Goal: Communication & Community: Answer question/provide support

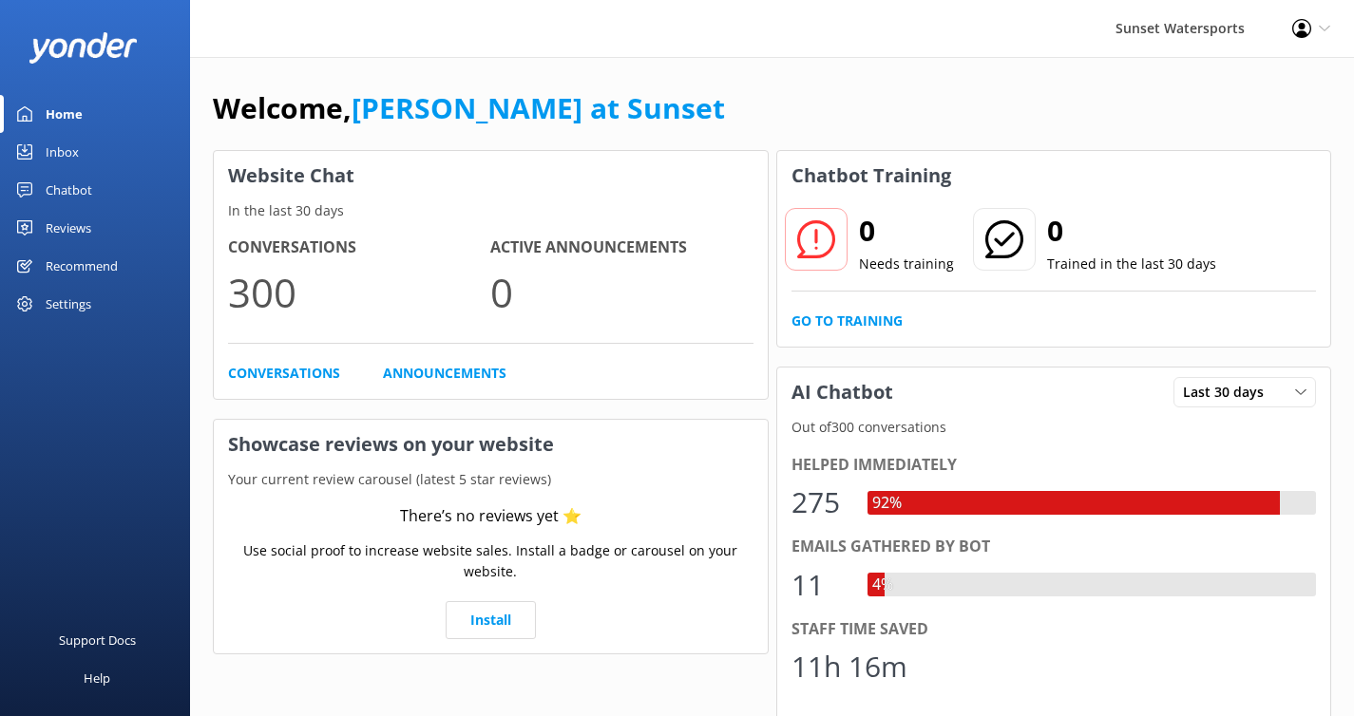
click at [89, 160] on link "Inbox" at bounding box center [95, 152] width 190 height 38
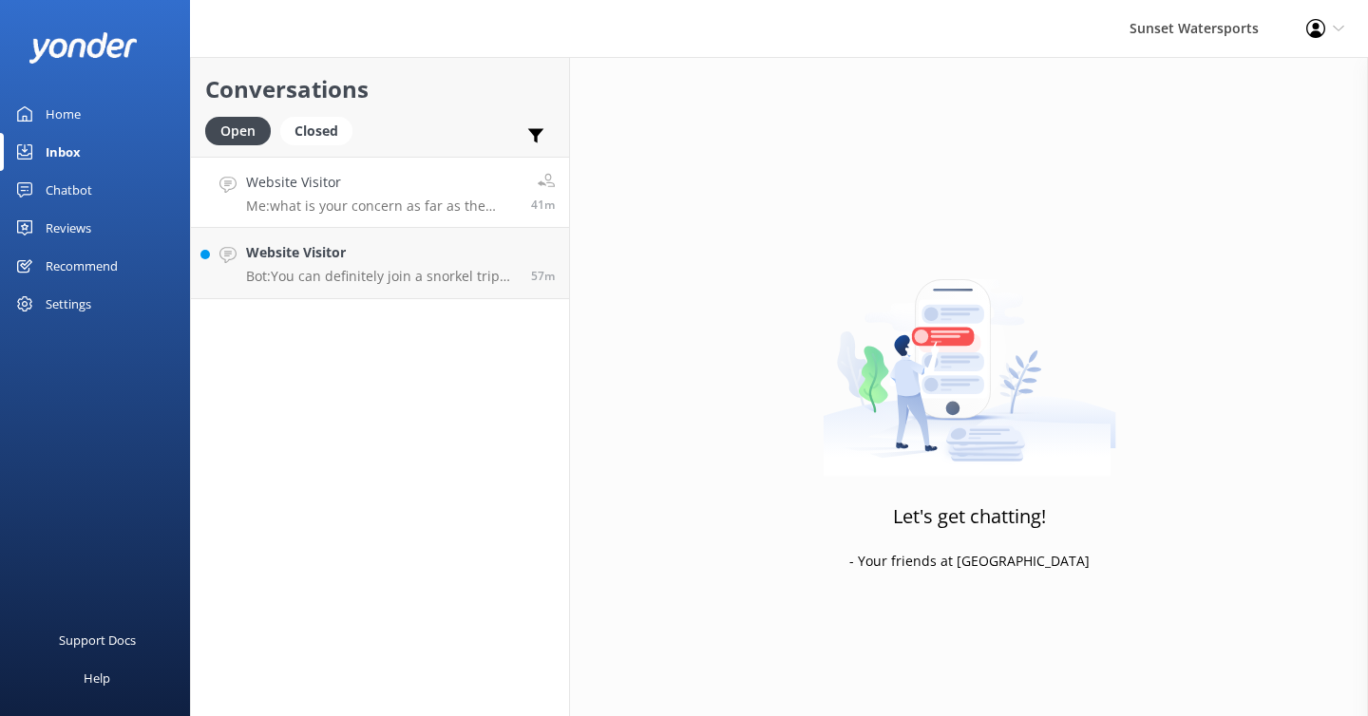
click at [396, 209] on p "Me: what is your concern as far as the trips concerning your condition?" at bounding box center [381, 206] width 271 height 17
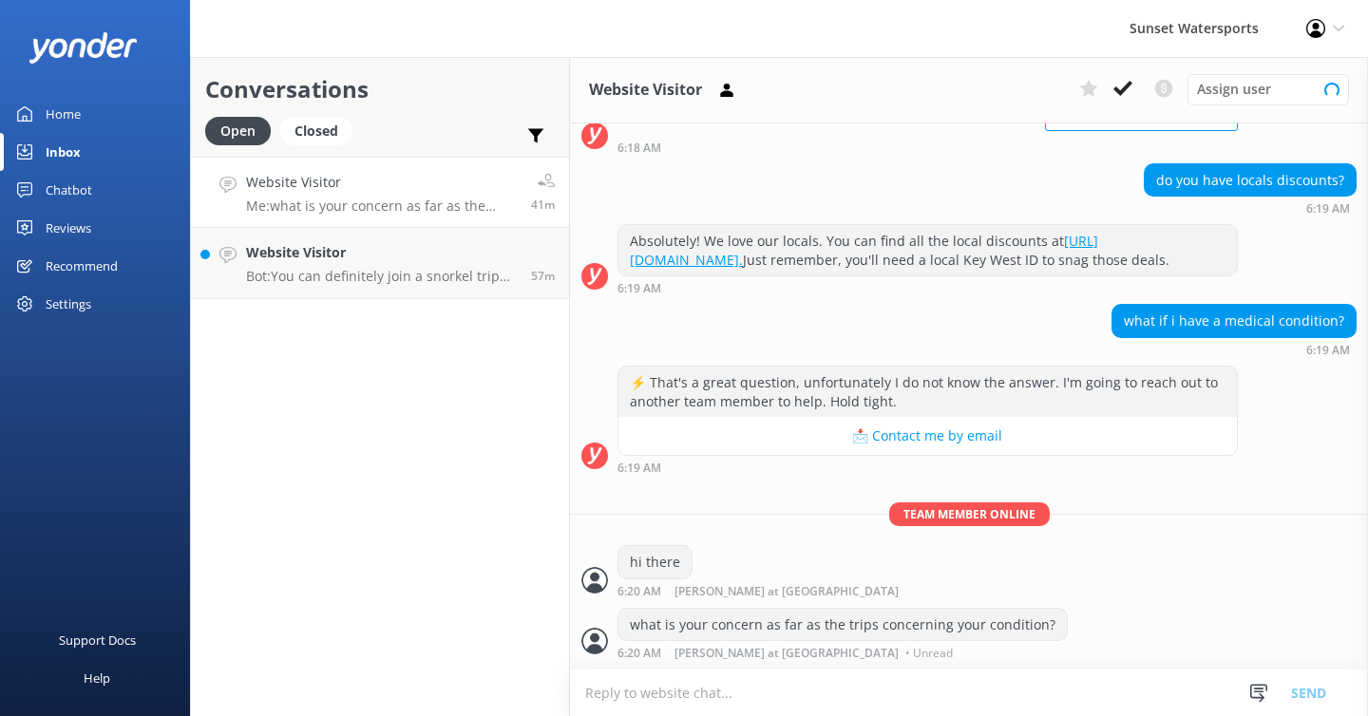
scroll to position [198, 0]
click at [1111, 89] on button at bounding box center [1123, 88] width 34 height 29
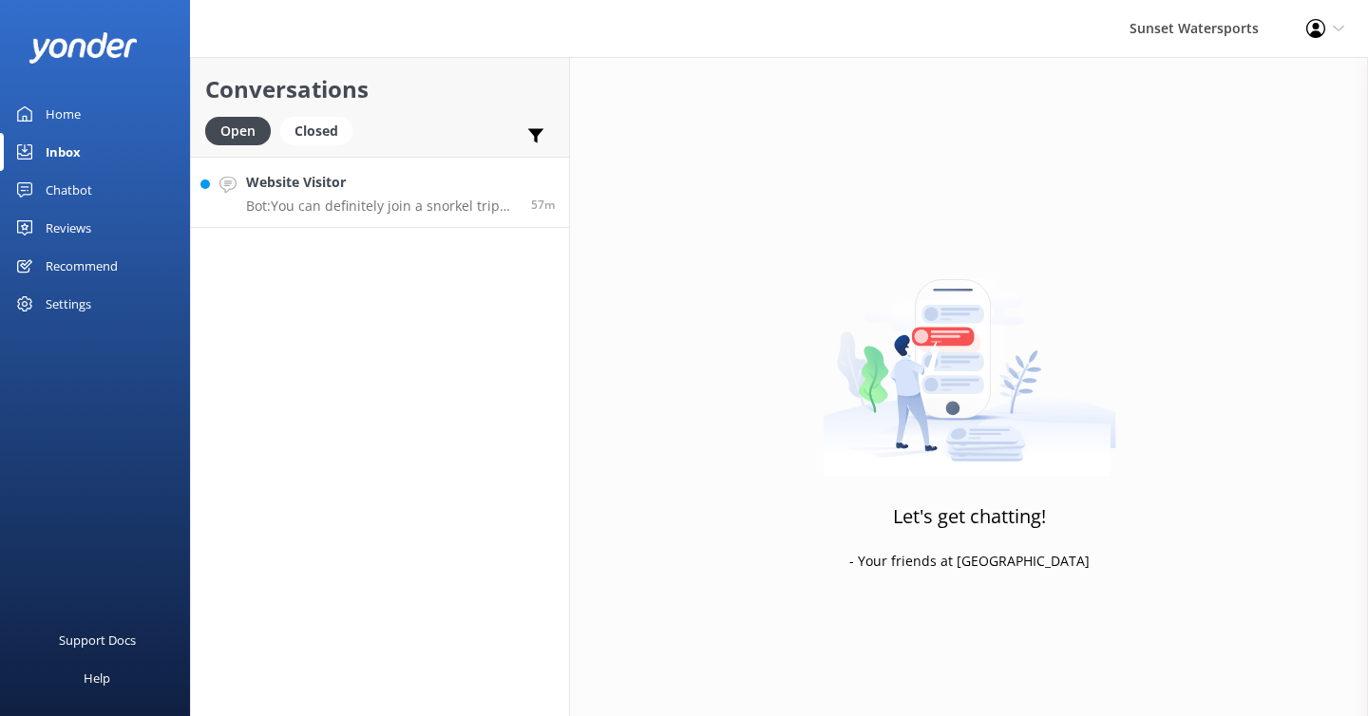
click at [458, 203] on p "Bot: You can definitely join a snorkel trip without snorkeling! Just enjoy the …" at bounding box center [381, 206] width 271 height 17
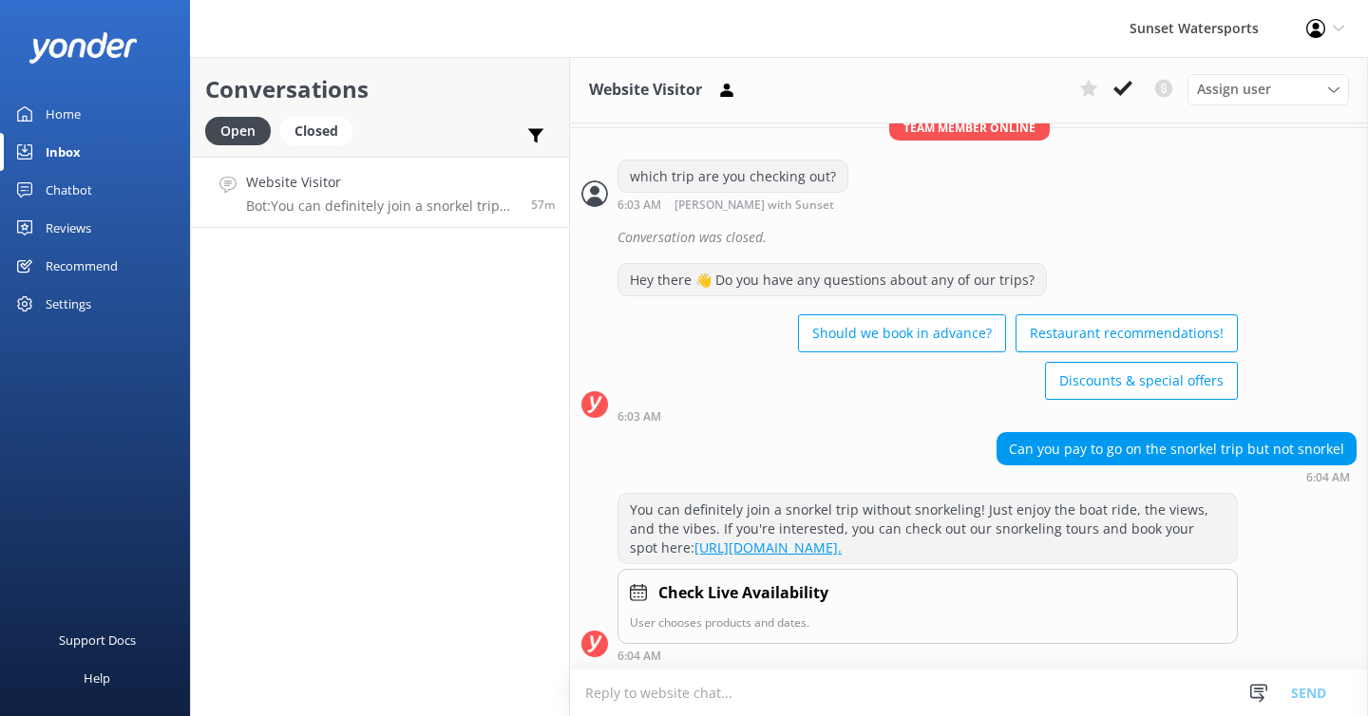
scroll to position [388, 0]
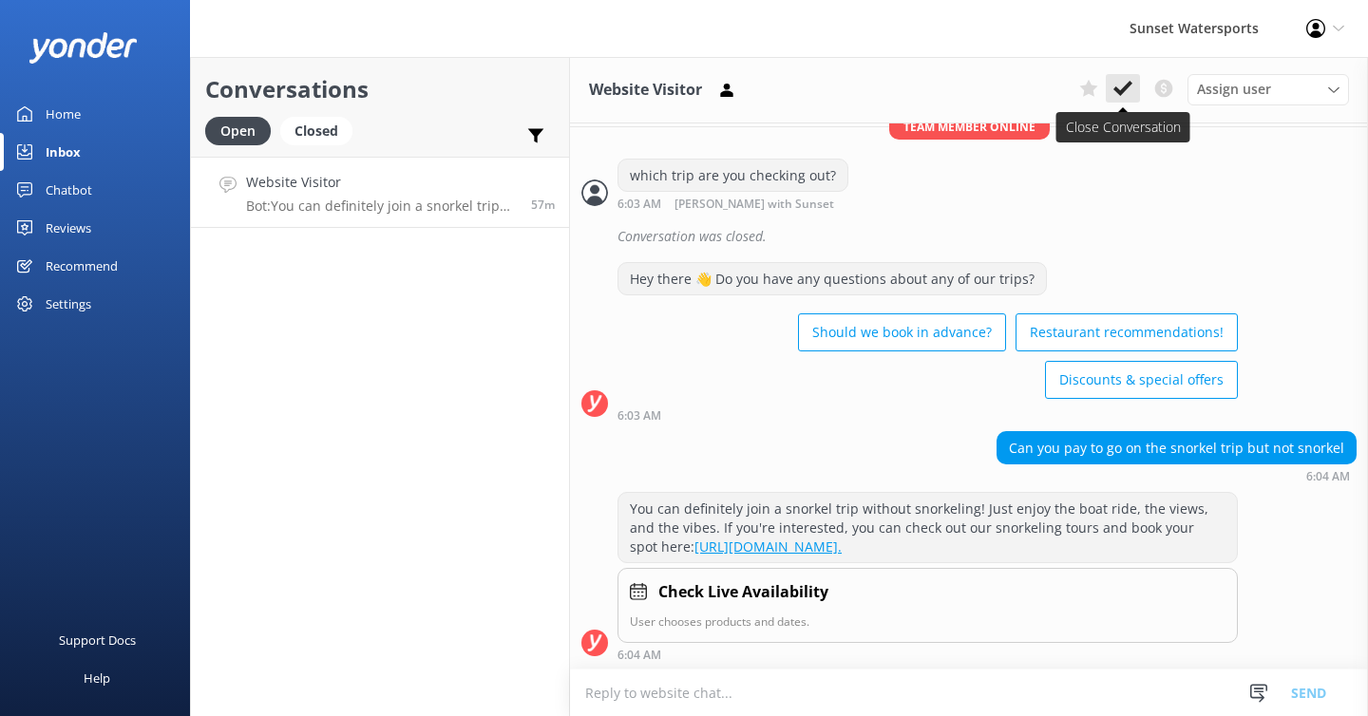
click at [1130, 91] on icon at bounding box center [1122, 88] width 19 height 19
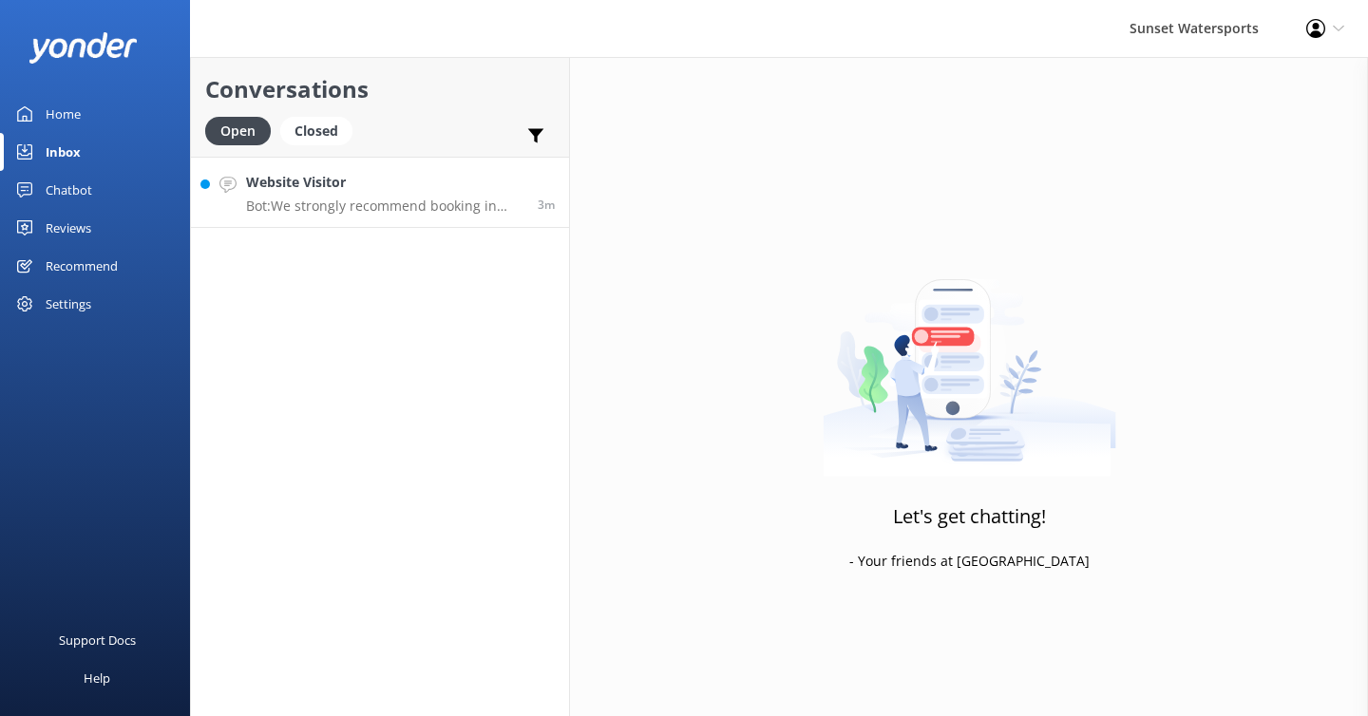
click at [423, 193] on h4 "Website Visitor" at bounding box center [384, 182] width 277 height 21
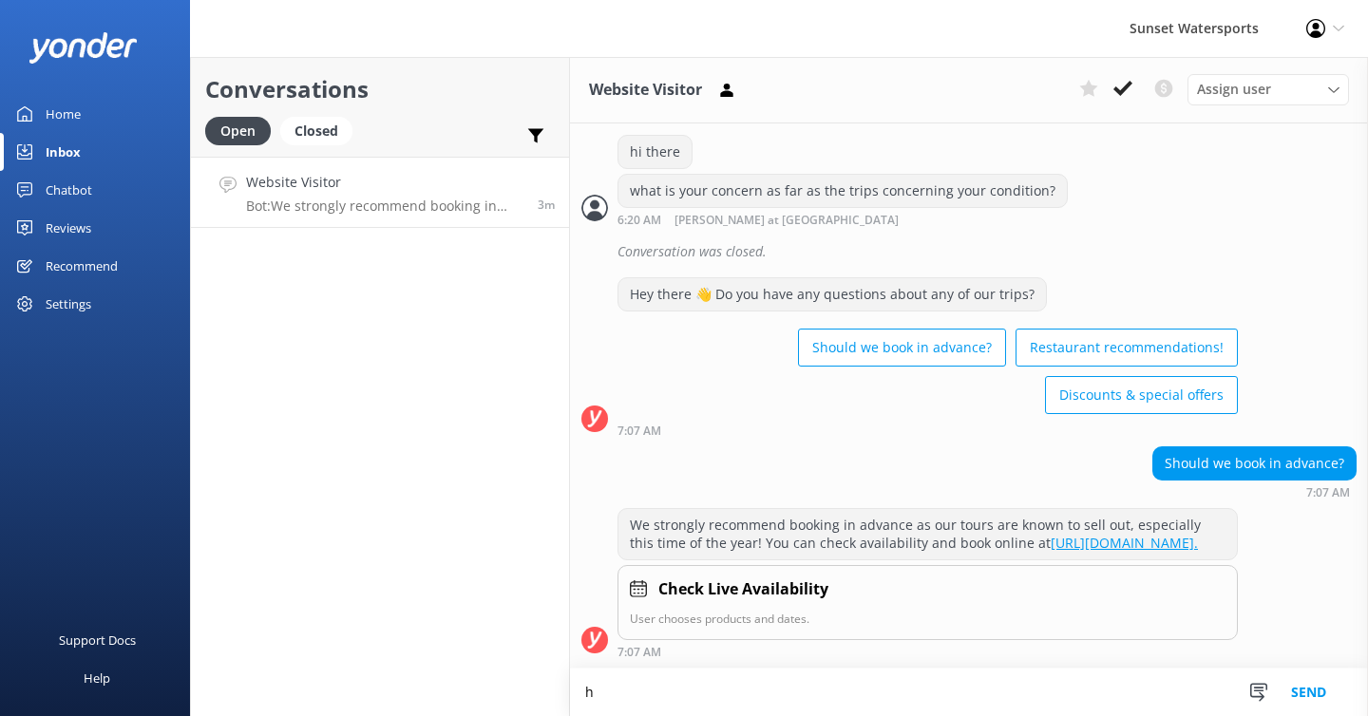
scroll to position [643, 0]
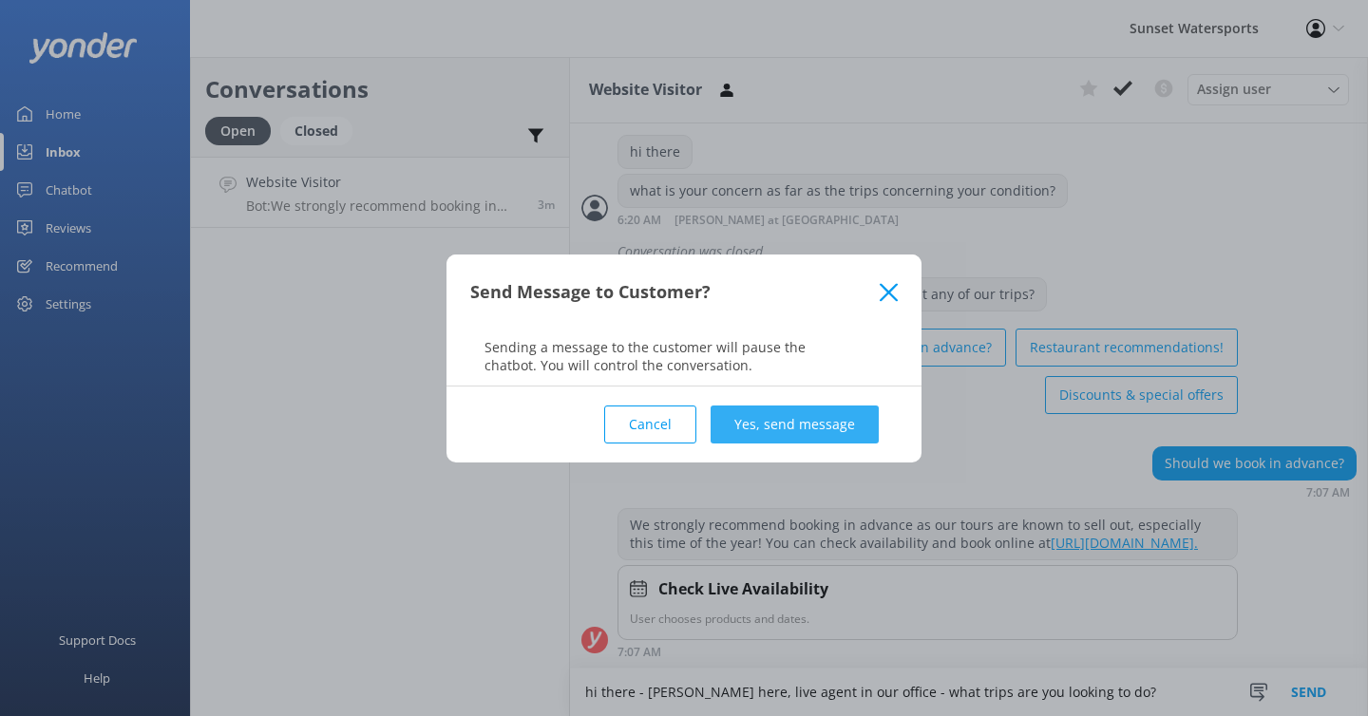
type textarea "hi there - [PERSON_NAME] here, live agent in our office - what trips are you lo…"
click at [786, 427] on button "Yes, send message" at bounding box center [795, 425] width 168 height 38
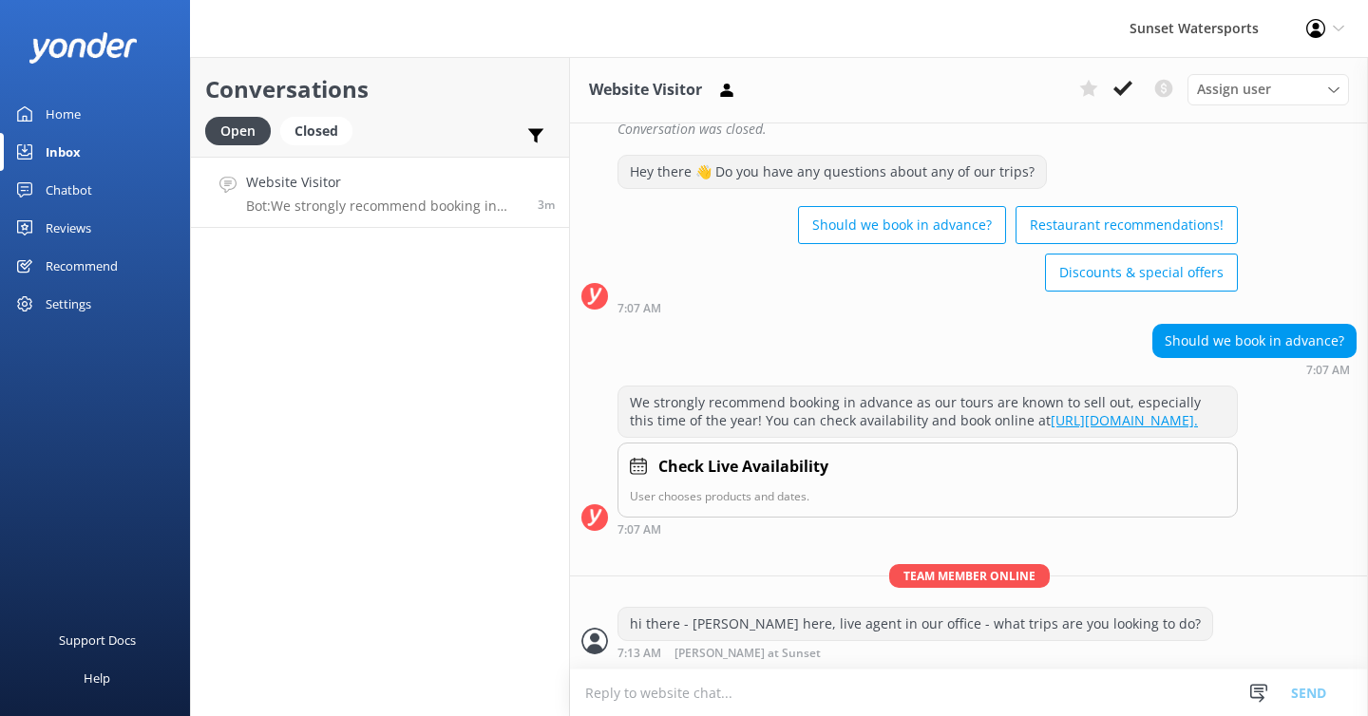
scroll to position [767, 0]
click at [635, 686] on textarea at bounding box center [969, 693] width 798 height 47
type textarea "and when are you planning to visit here?"
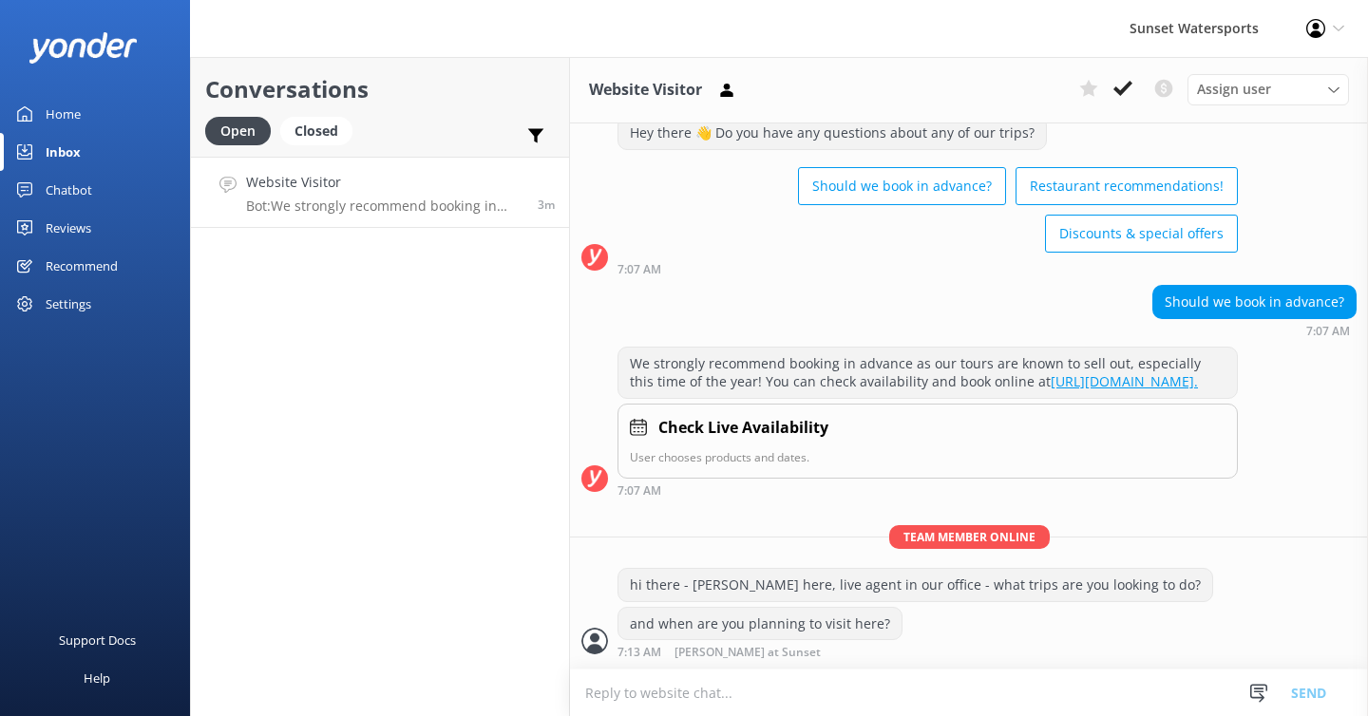
scroll to position [806, 0]
click at [608, 702] on textarea at bounding box center [969, 693] width 798 height 47
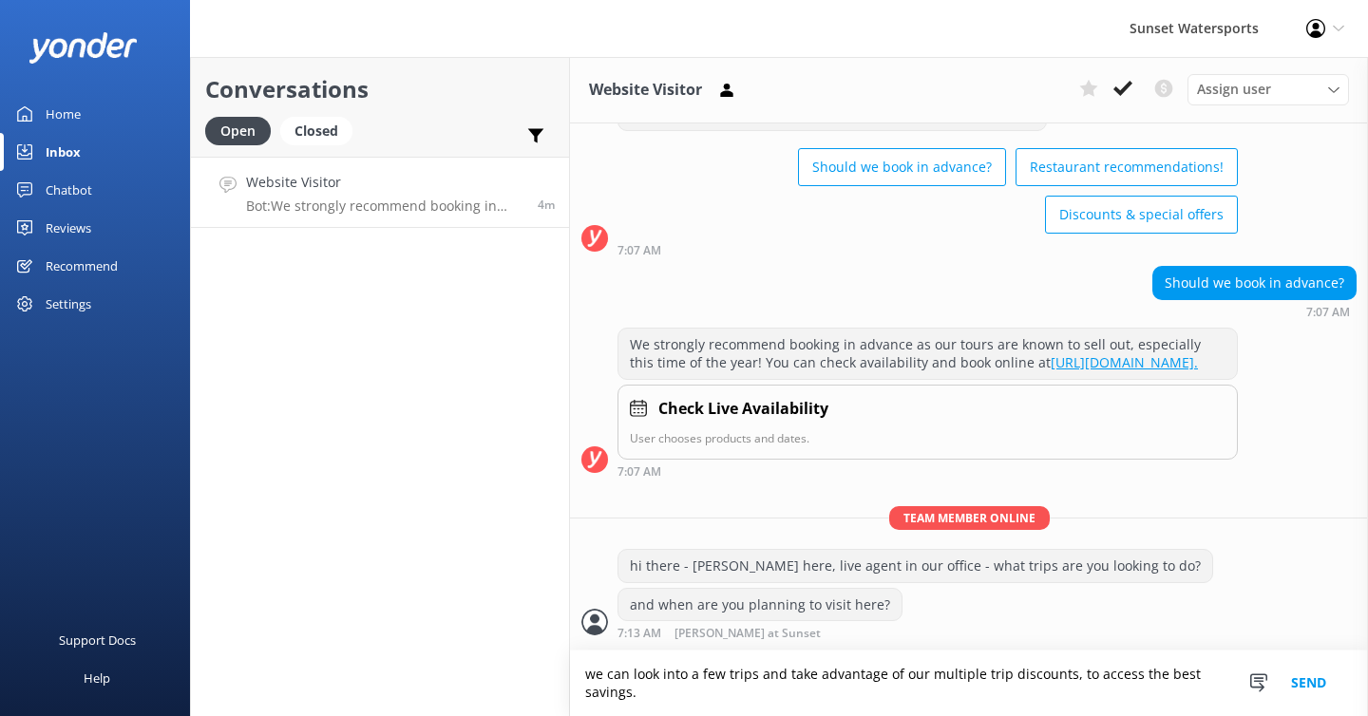
scroll to position [825, 0]
type textarea "we can look into a few trips and take advantage of our multiple trip discounts,…"
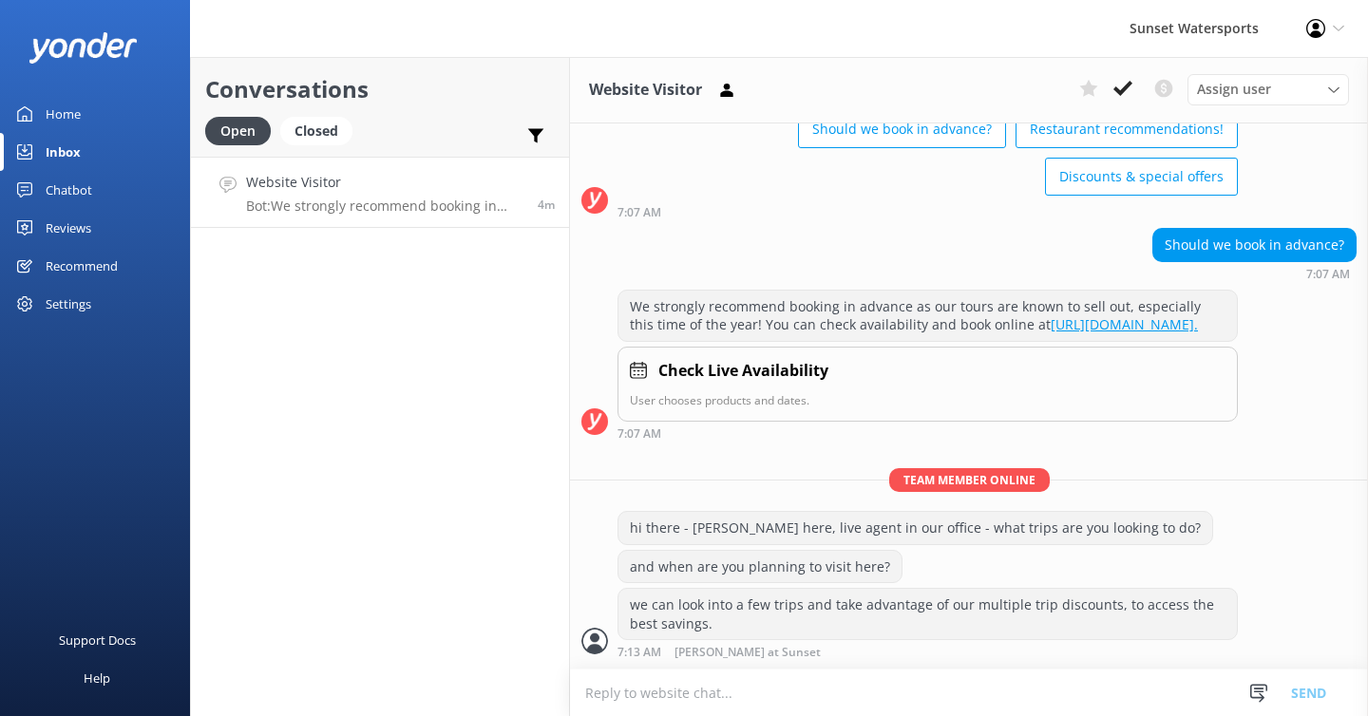
scroll to position [863, 0]
click at [618, 679] on textarea at bounding box center [969, 693] width 798 height 47
paste textarea "[URL][DOMAIN_NAME]"
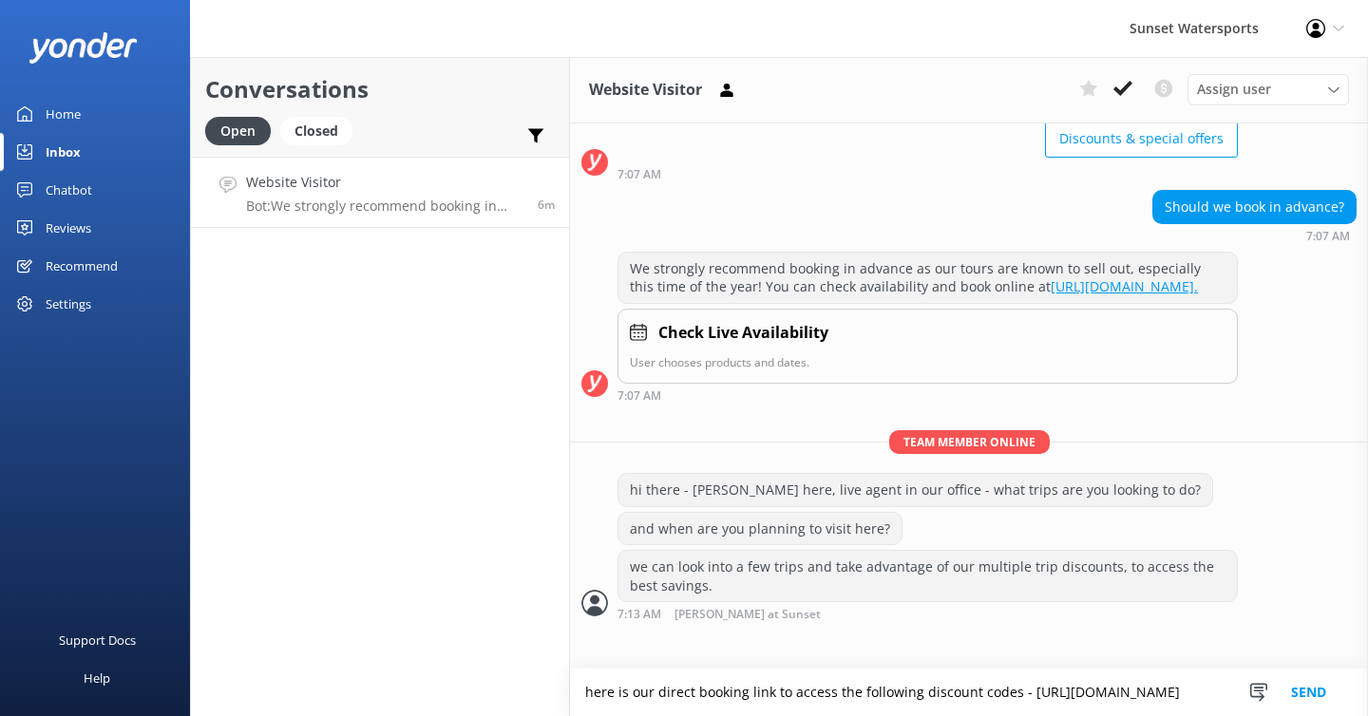
scroll to position [901, 0]
type textarea "here is our direct booking link to access the following discount codes - [URL][…"
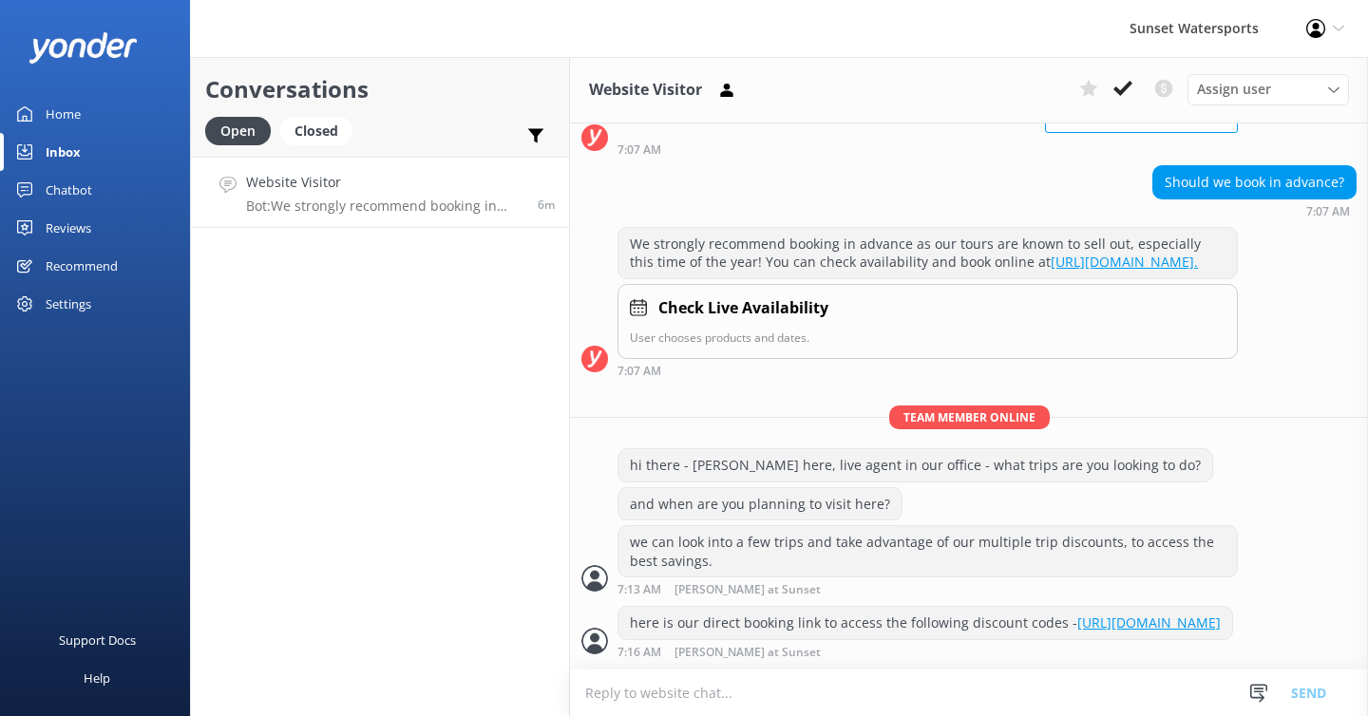
scroll to position [961, 0]
click at [663, 698] on textarea at bounding box center [969, 693] width 798 height 47
type textarea "c"
paste textarea "***and have these time sensitive codes handy, to use on that direct link I sent…"
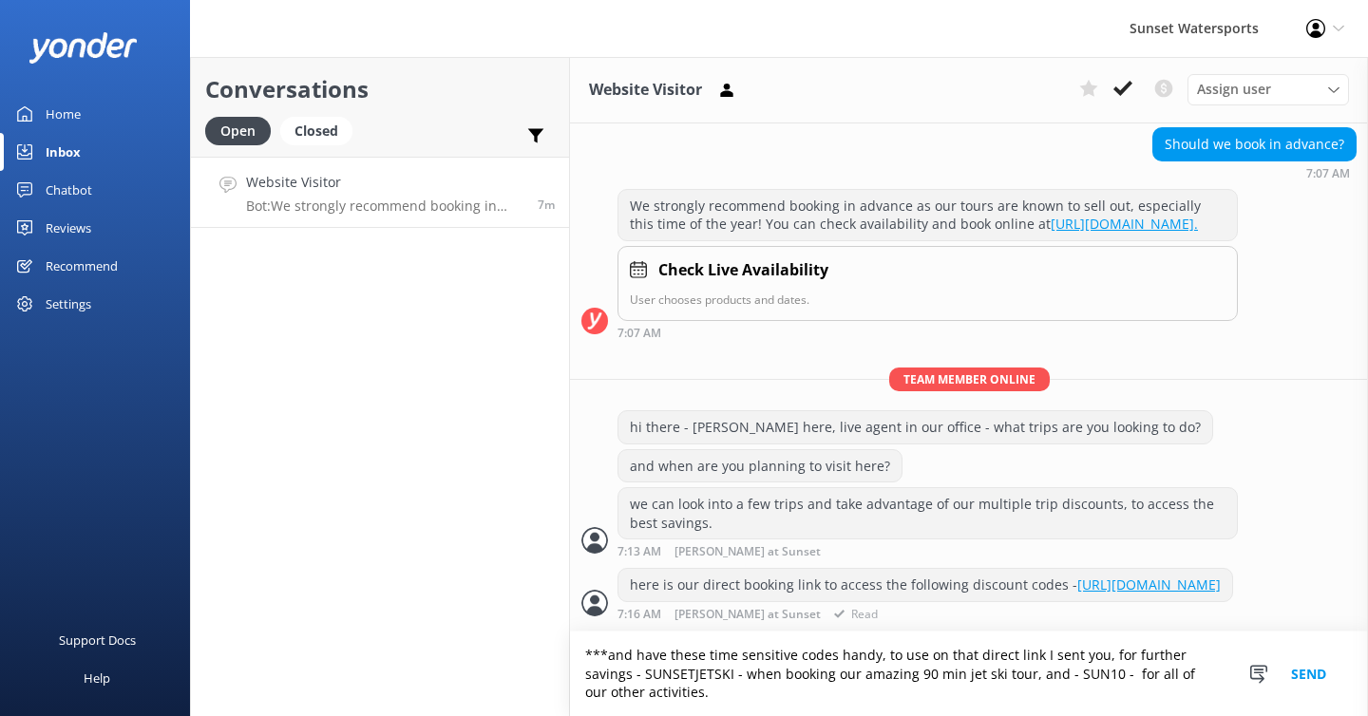
scroll to position [999, 0]
type textarea "***and have these time sensitive codes handy, to use on that direct link I sent…"
click at [1312, 676] on button "Send" at bounding box center [1308, 674] width 71 height 85
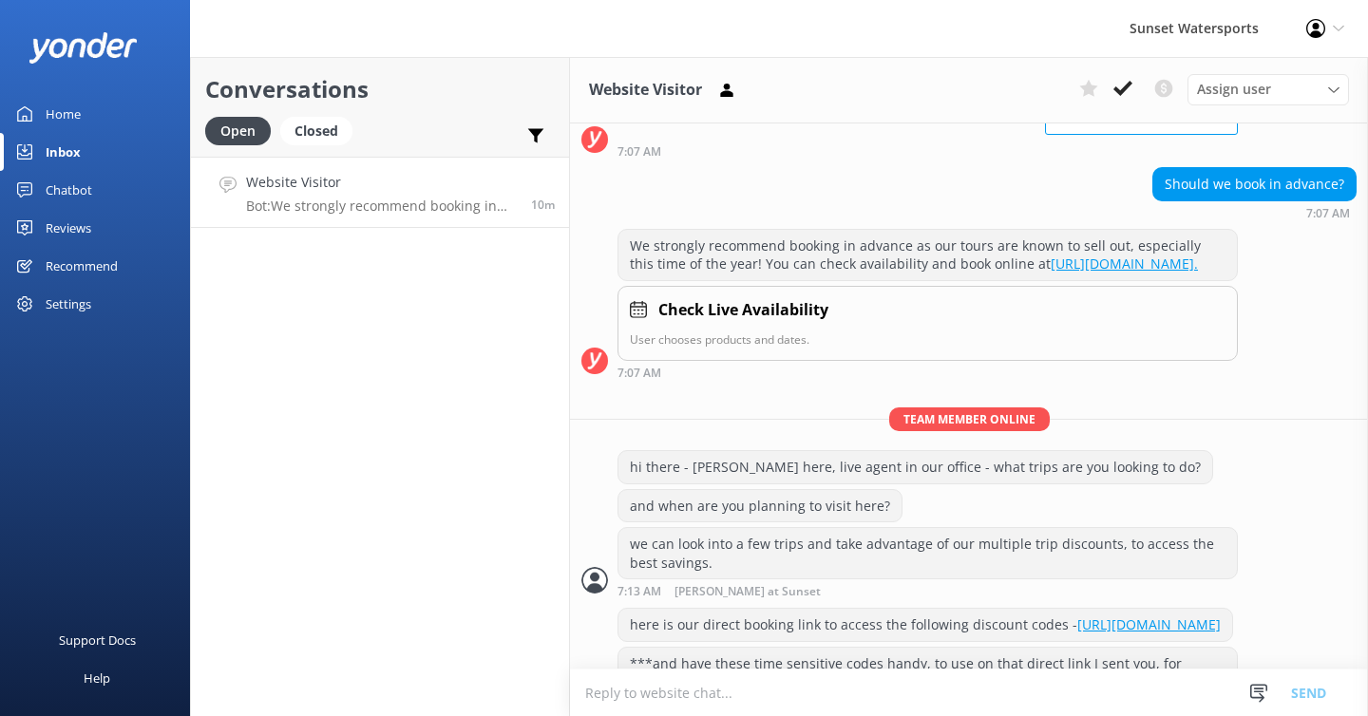
scroll to position [1037, 0]
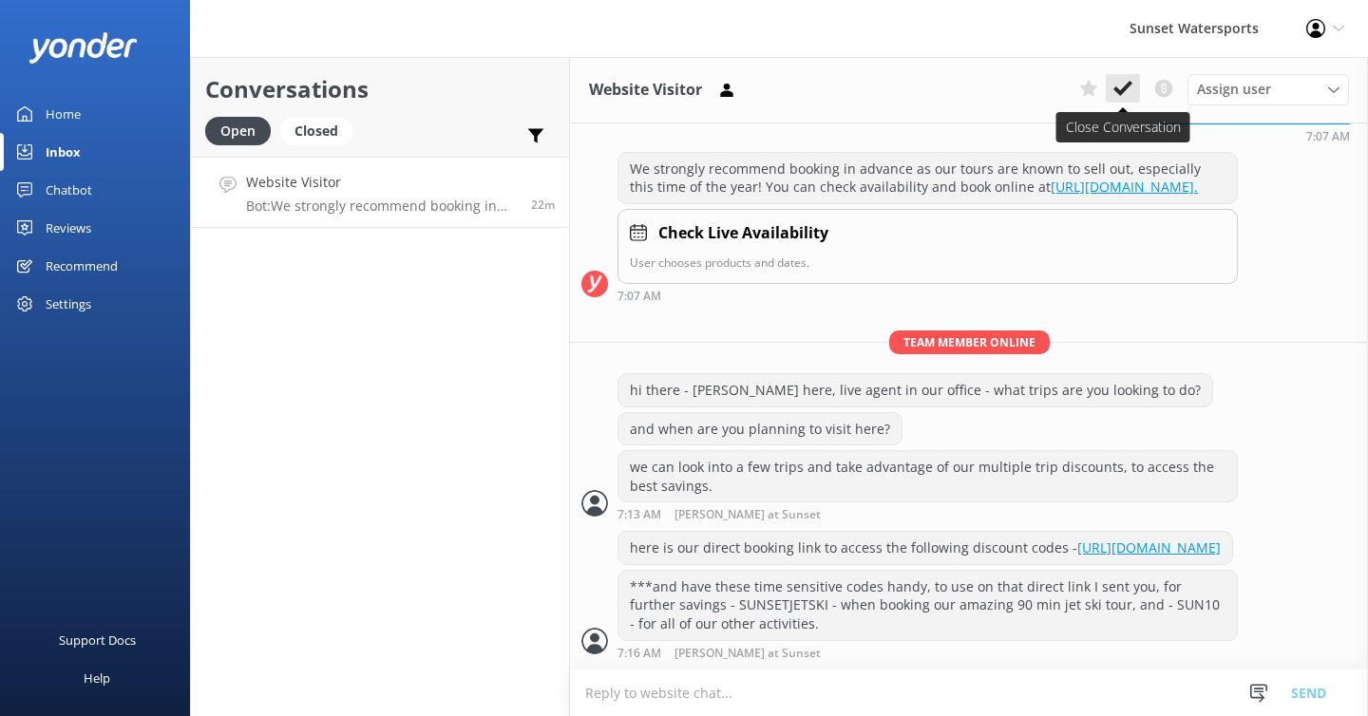
click at [1122, 86] on icon at bounding box center [1122, 88] width 19 height 19
